Goal: Task Accomplishment & Management: Manage account settings

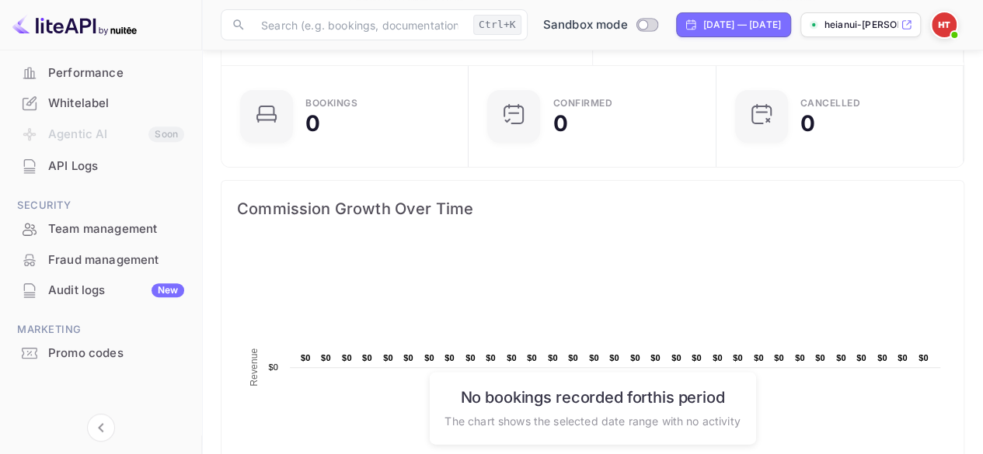
scroll to position [137, 0]
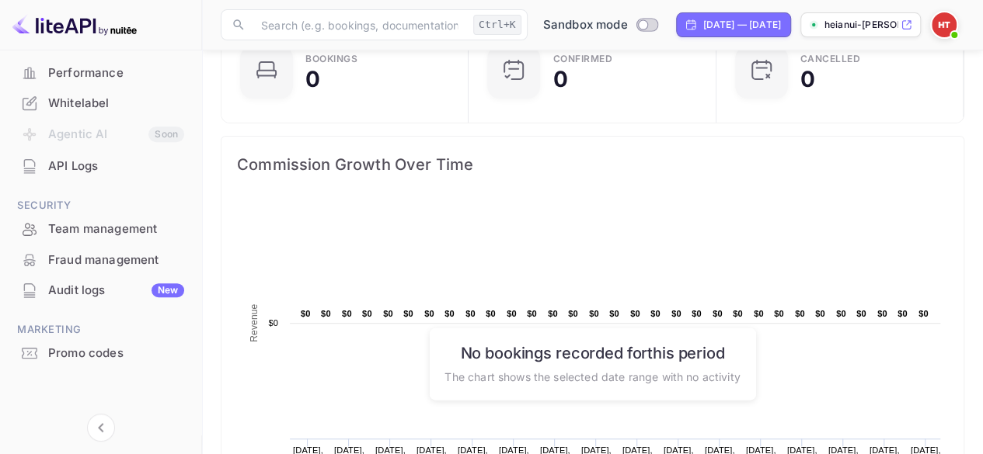
click at [83, 172] on div "API Logs" at bounding box center [116, 167] width 136 height 18
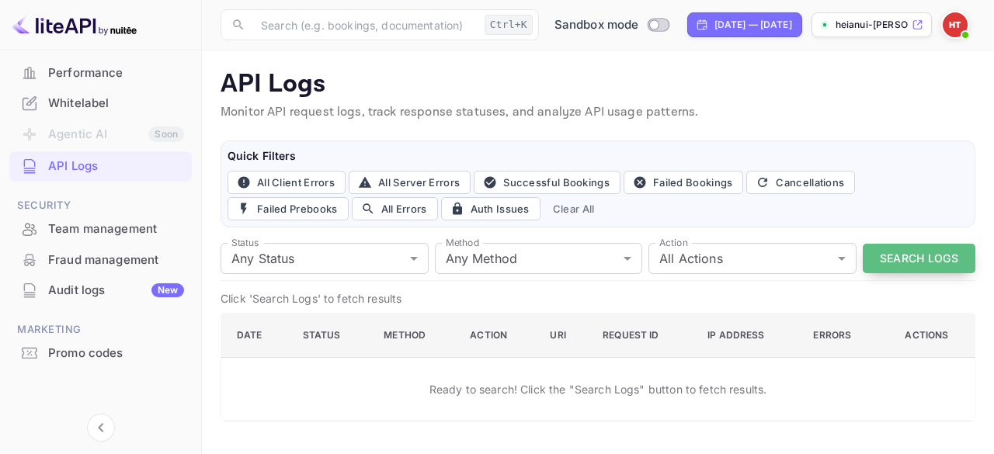
click at [871, 258] on button "Search Logs" at bounding box center [919, 259] width 113 height 30
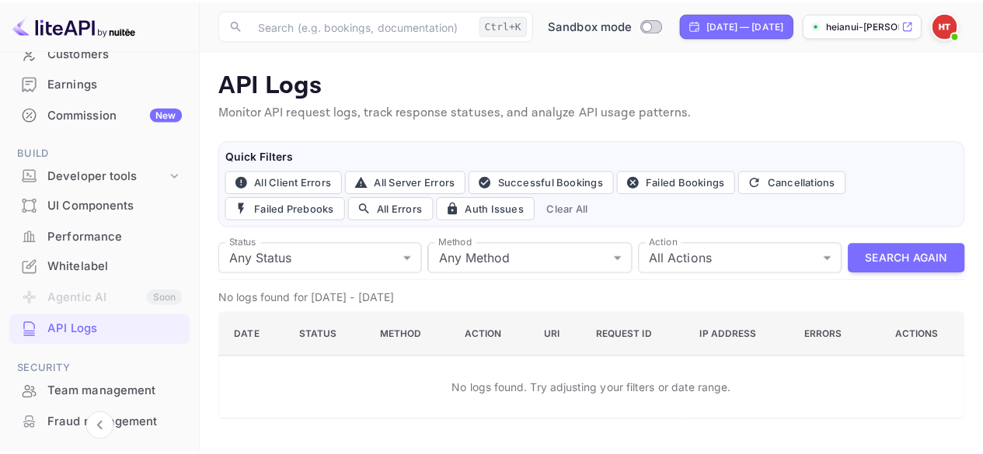
scroll to position [143, 0]
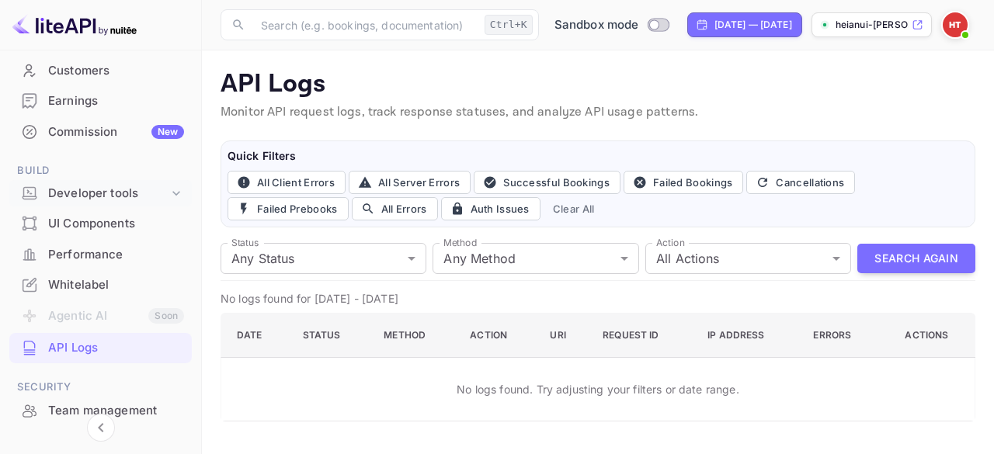
click at [106, 195] on div "Developer tools" at bounding box center [108, 194] width 120 height 18
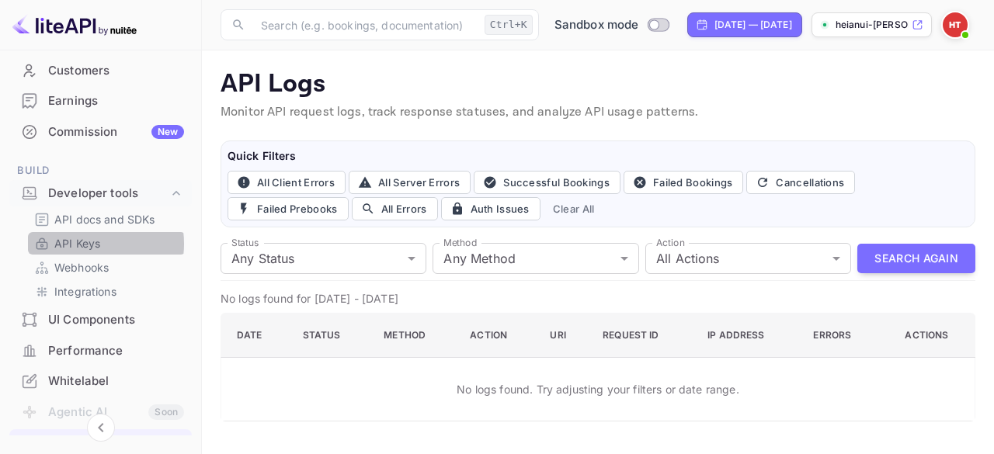
click at [84, 243] on p "API Keys" at bounding box center [77, 243] width 46 height 16
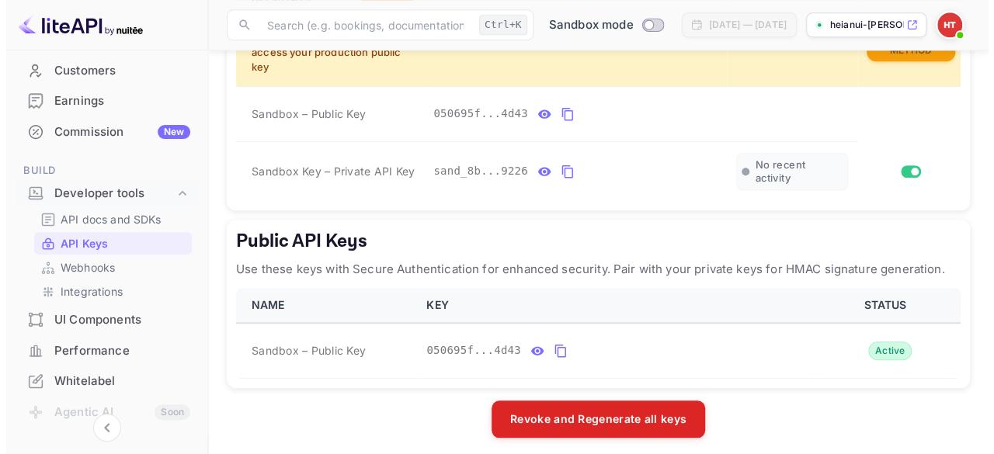
scroll to position [548, 0]
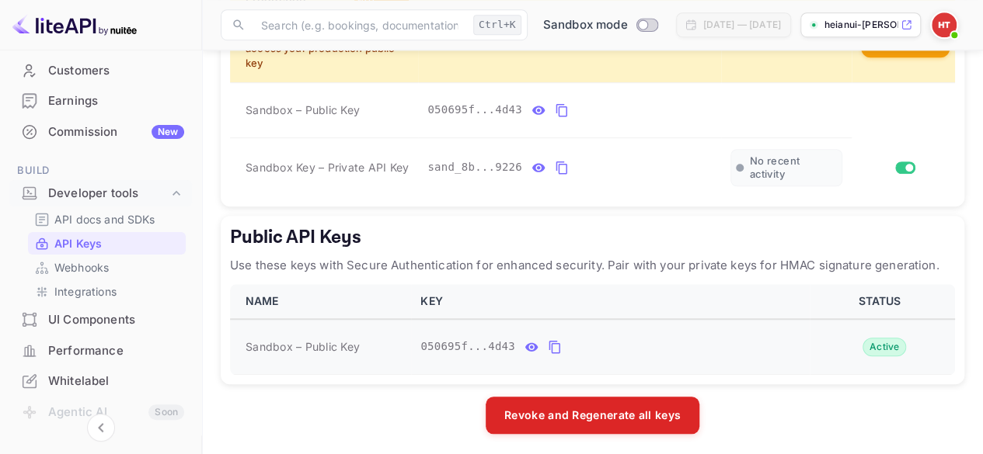
click at [552, 343] on icon "public api keys table" at bounding box center [555, 347] width 14 height 19
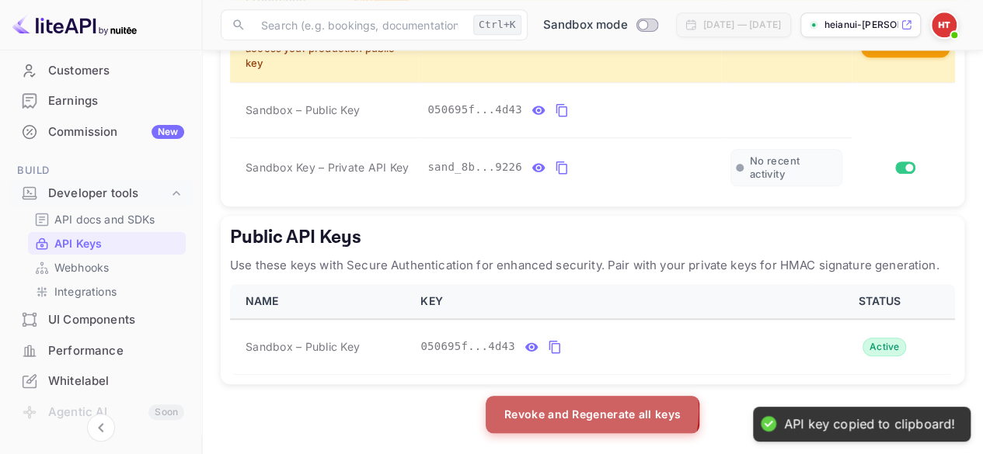
click at [583, 408] on button "Revoke and Regenerate all keys" at bounding box center [592, 414] width 214 height 37
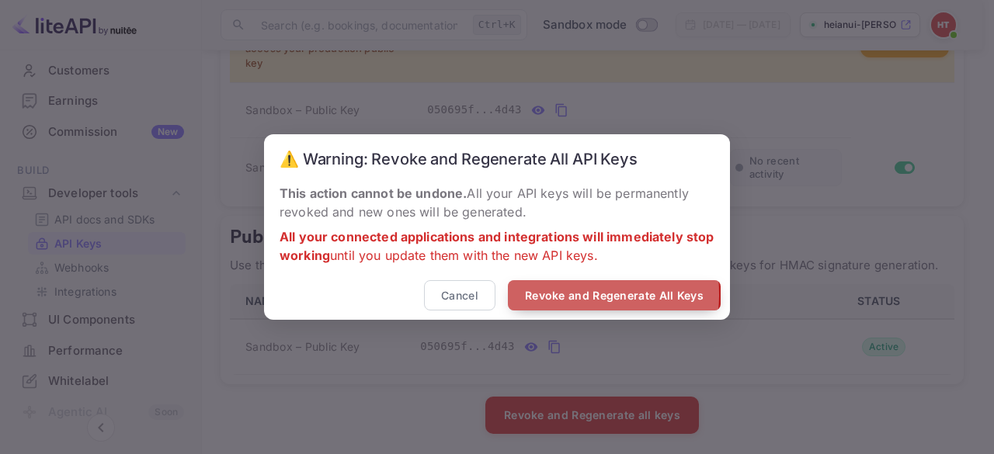
click at [564, 296] on button "Revoke and Regenerate All Keys" at bounding box center [614, 295] width 213 height 30
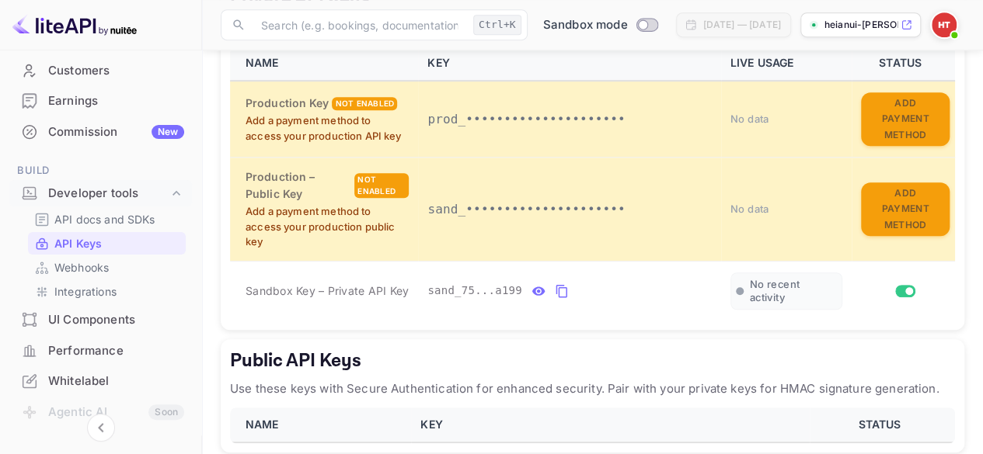
scroll to position [361, 0]
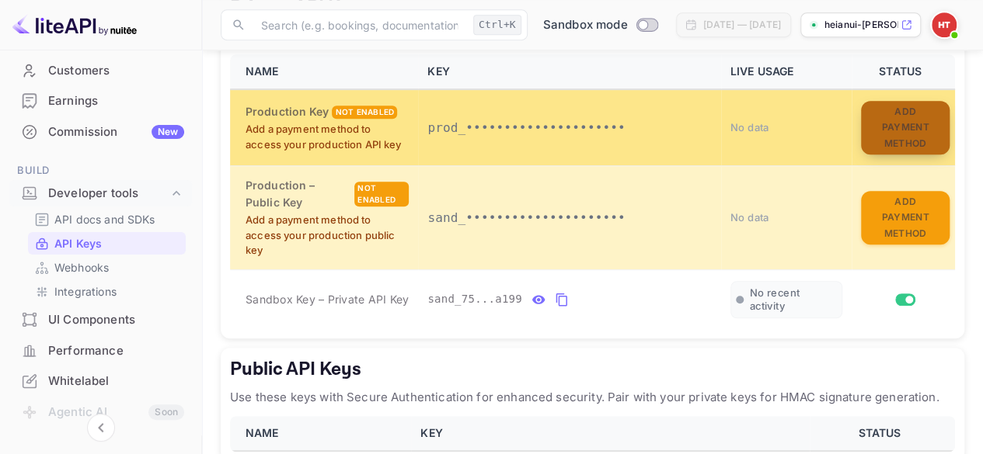
click at [926, 130] on button "Add Payment Method" at bounding box center [905, 128] width 89 height 54
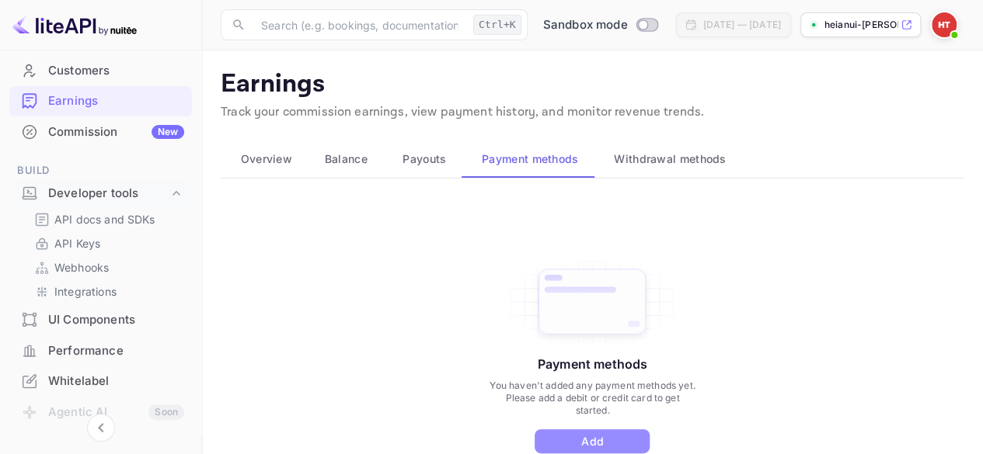
click at [603, 439] on button "Add" at bounding box center [591, 442] width 115 height 24
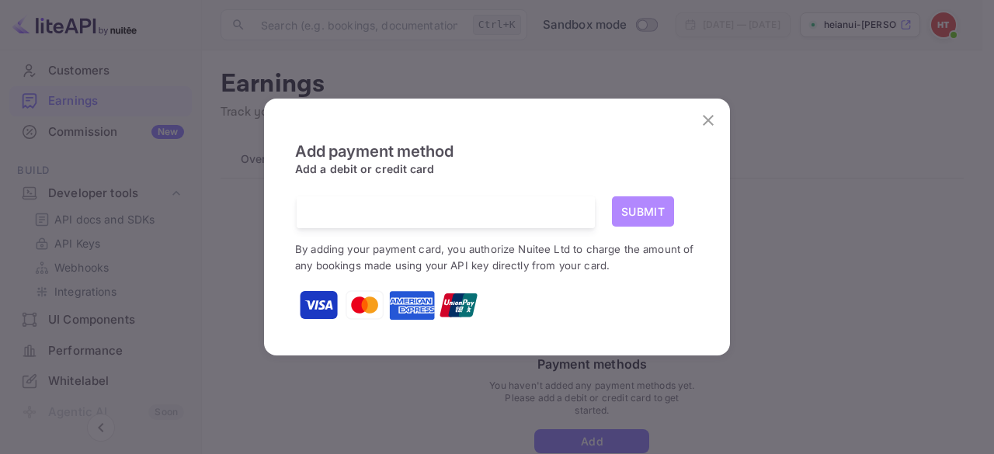
click at [651, 219] on button "Submit" at bounding box center [643, 212] width 62 height 30
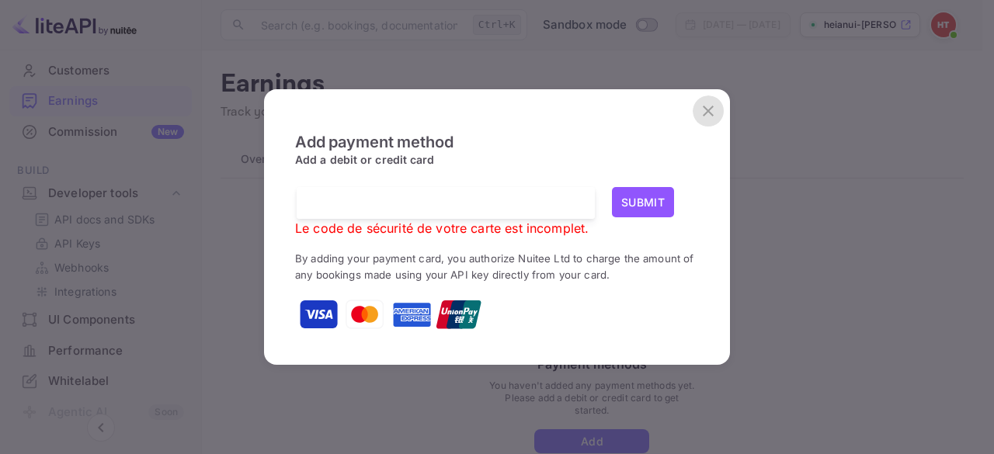
click at [708, 110] on icon "close" at bounding box center [708, 111] width 19 height 19
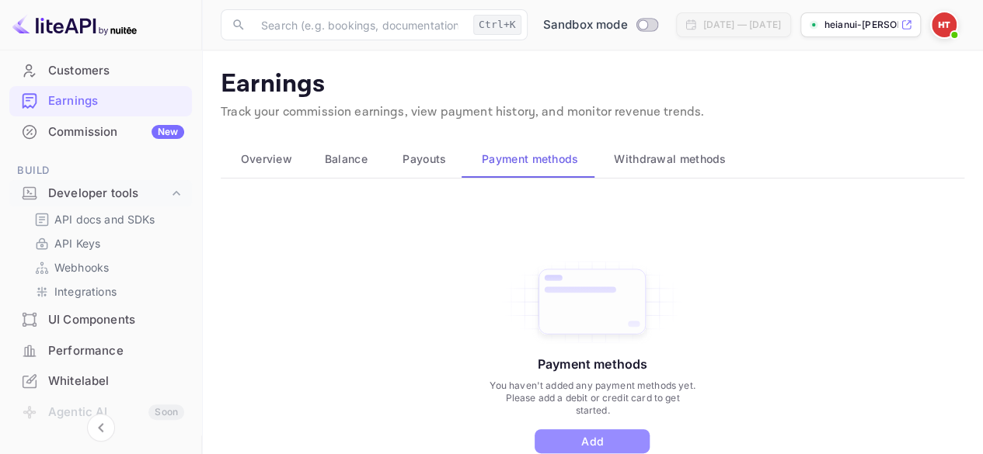
click at [557, 442] on button "Add" at bounding box center [591, 442] width 115 height 24
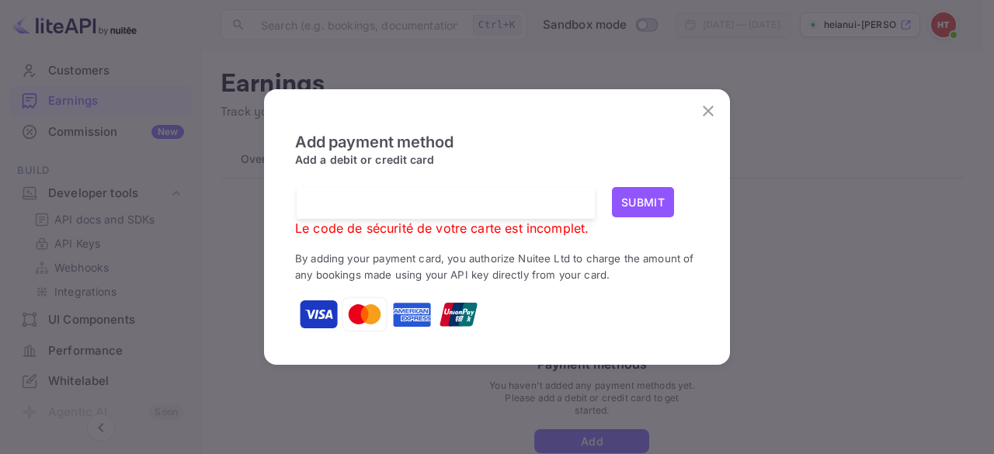
click at [450, 212] on div at bounding box center [451, 203] width 287 height 32
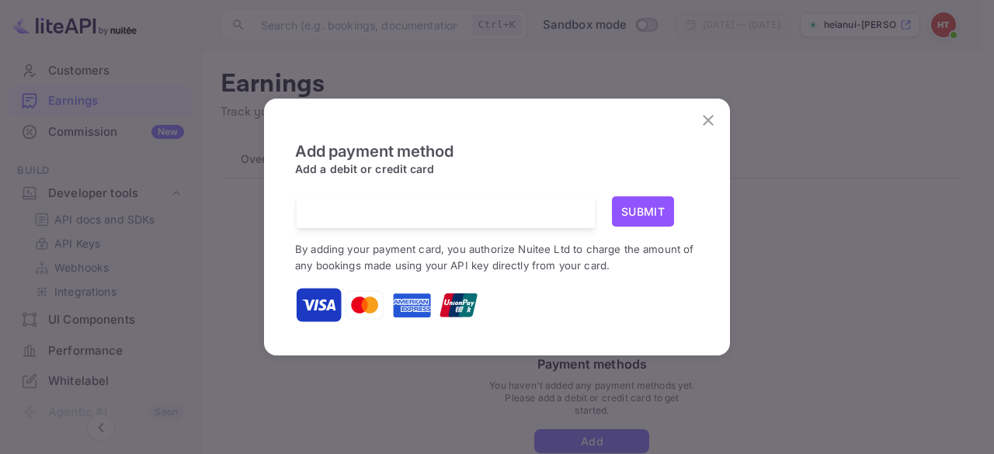
click at [468, 186] on div "Add payment method Add a debit or credit card Submit By adding your payment car…" at bounding box center [497, 233] width 404 height 183
click at [631, 212] on button "Submit" at bounding box center [643, 212] width 62 height 30
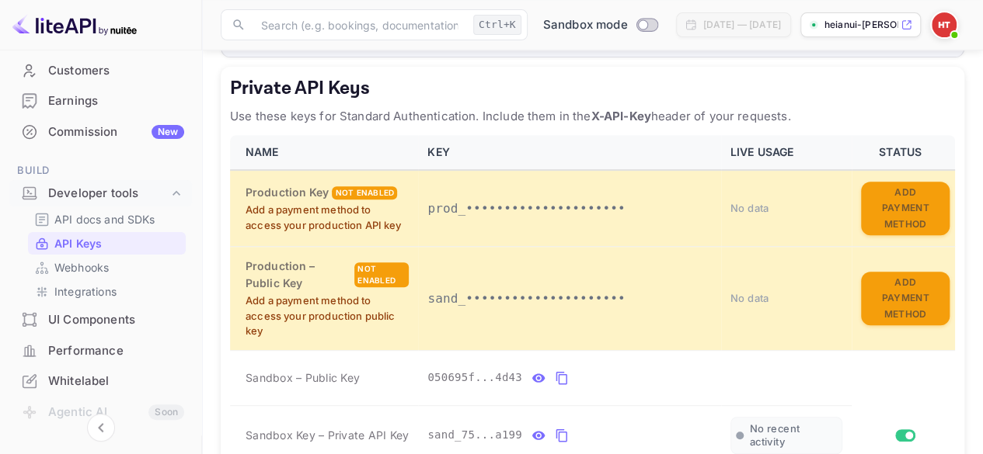
scroll to position [284, 0]
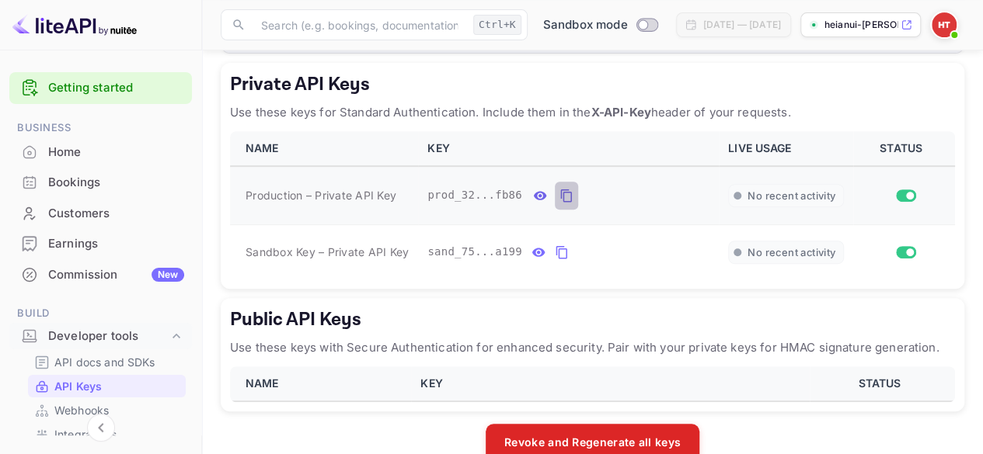
click at [560, 192] on icon "private api keys table" at bounding box center [565, 196] width 11 height 13
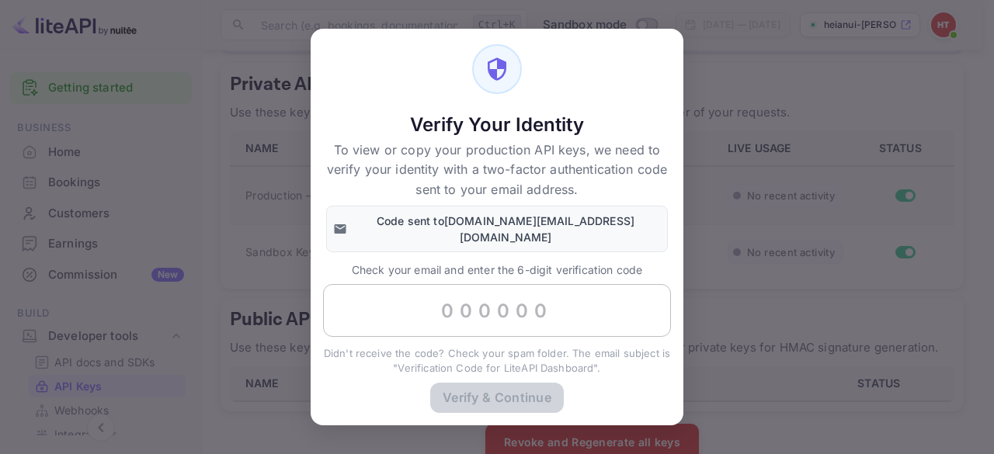
click at [527, 311] on input "text" at bounding box center [497, 310] width 348 height 53
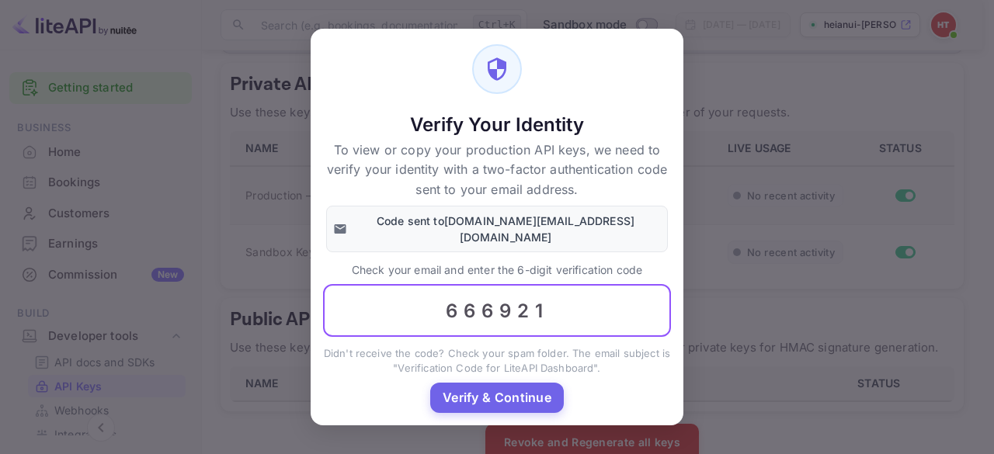
type input "666921"
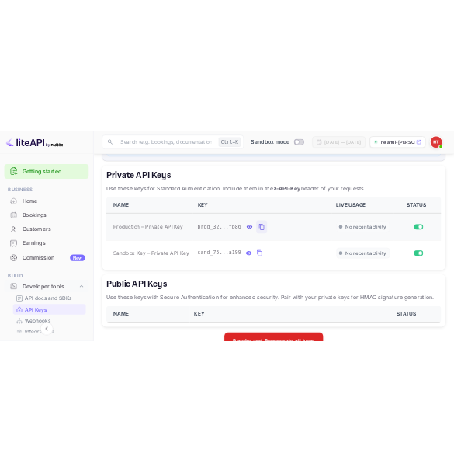
scroll to position [225, 0]
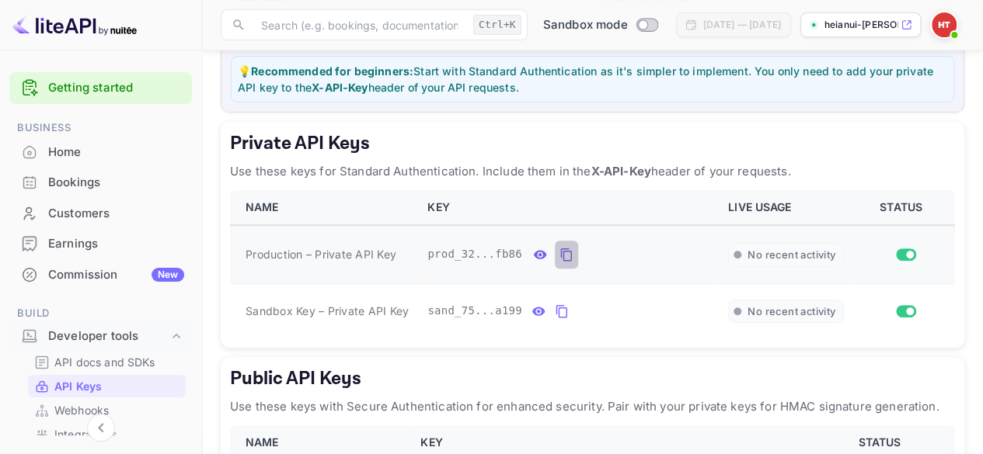
click at [560, 252] on icon "private api keys table" at bounding box center [565, 255] width 11 height 13
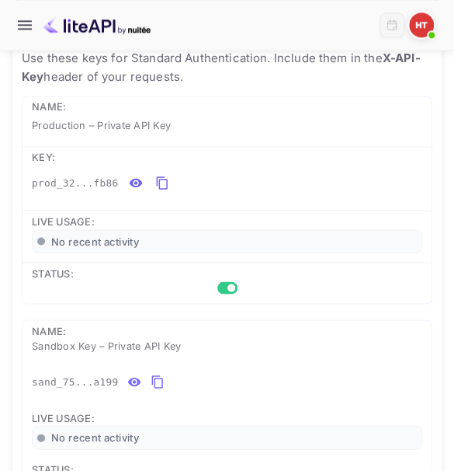
scroll to position [0, 0]
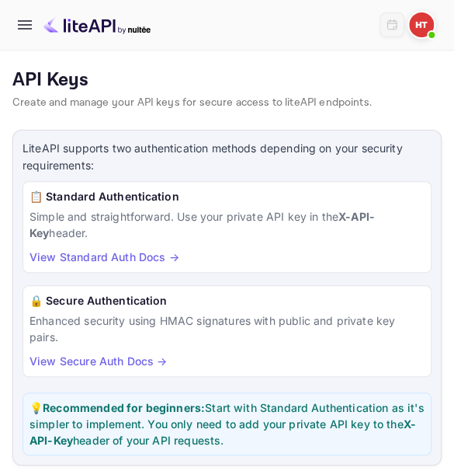
click at [146, 260] on link "View Standard Auth Docs →" at bounding box center [105, 256] width 150 height 13
